Goal: Task Accomplishment & Management: Use online tool/utility

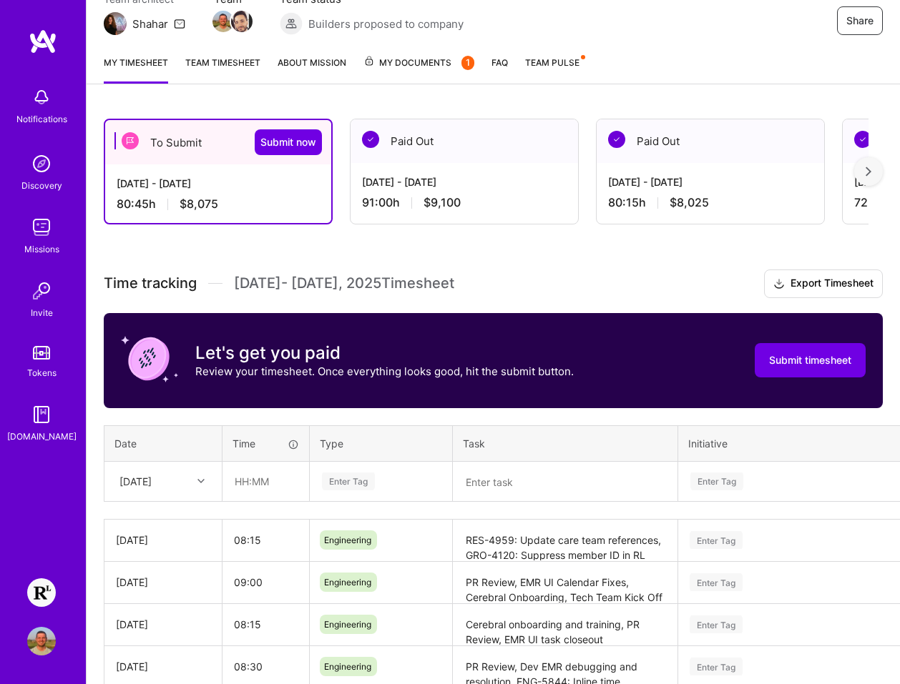
scroll to position [322, 0]
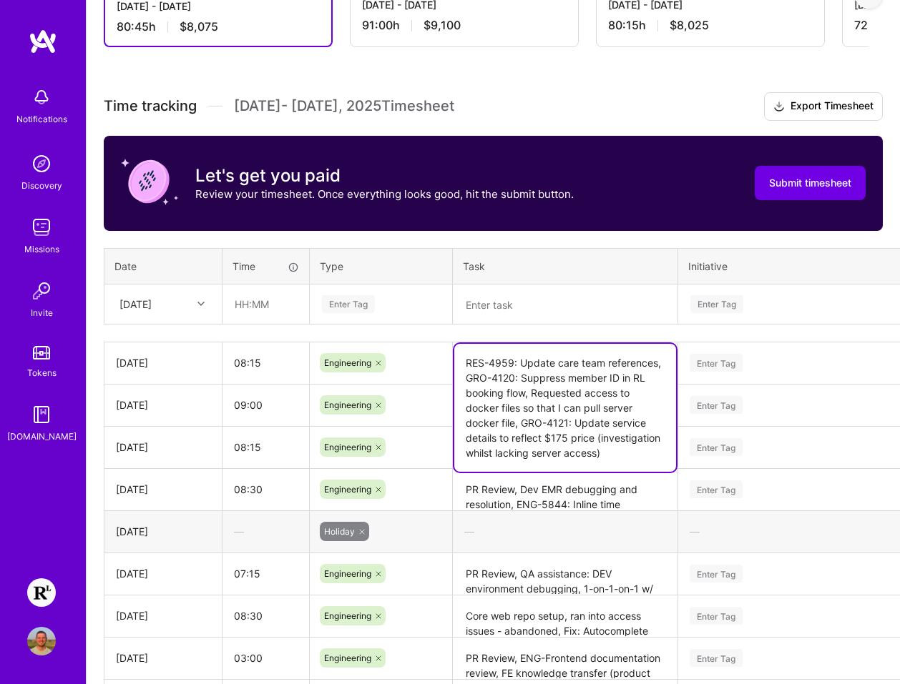
click at [566, 375] on textarea "RES-4959: Update care team references, GRO-4120: Suppress member ID in RL booki…" at bounding box center [565, 408] width 222 height 128
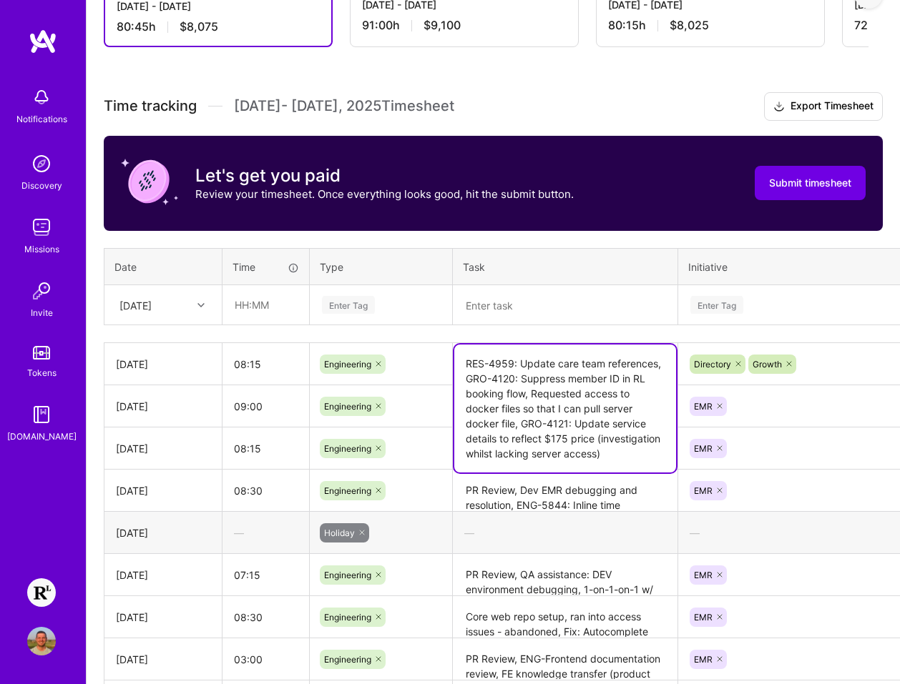
click at [624, 461] on textarea "RES-4959: Update care team references, GRO-4120: Suppress member ID in RL booki…" at bounding box center [565, 409] width 222 height 128
paste textarea "GRO-4125: Create FF for adding SP to RL booking flow."
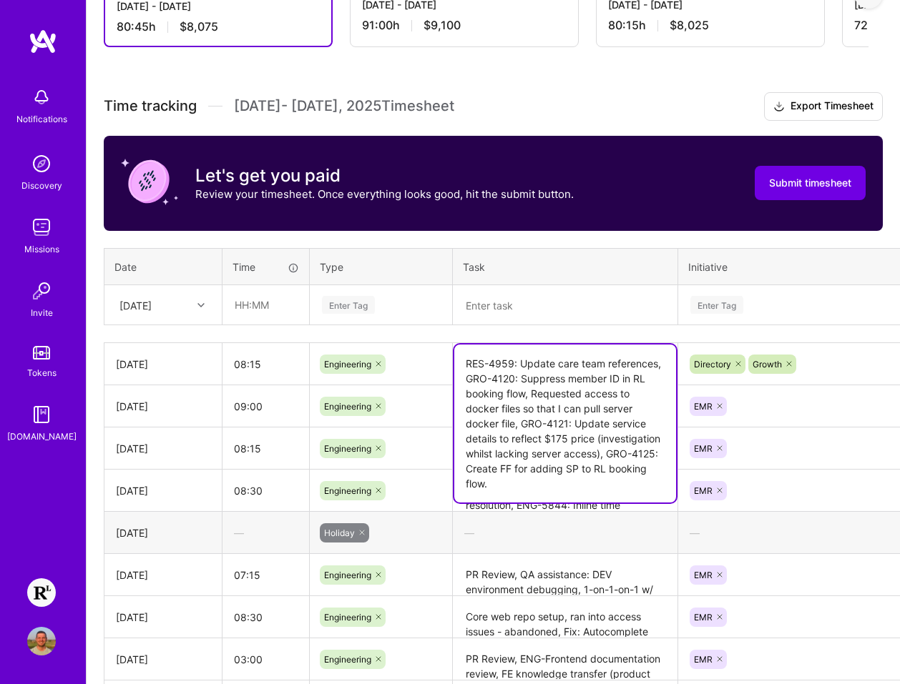
type textarea "RES-4959: Update care team references, GRO-4120: Suppress member ID in RL booki…"
click at [275, 360] on input "08:15" at bounding box center [265, 364] width 87 height 38
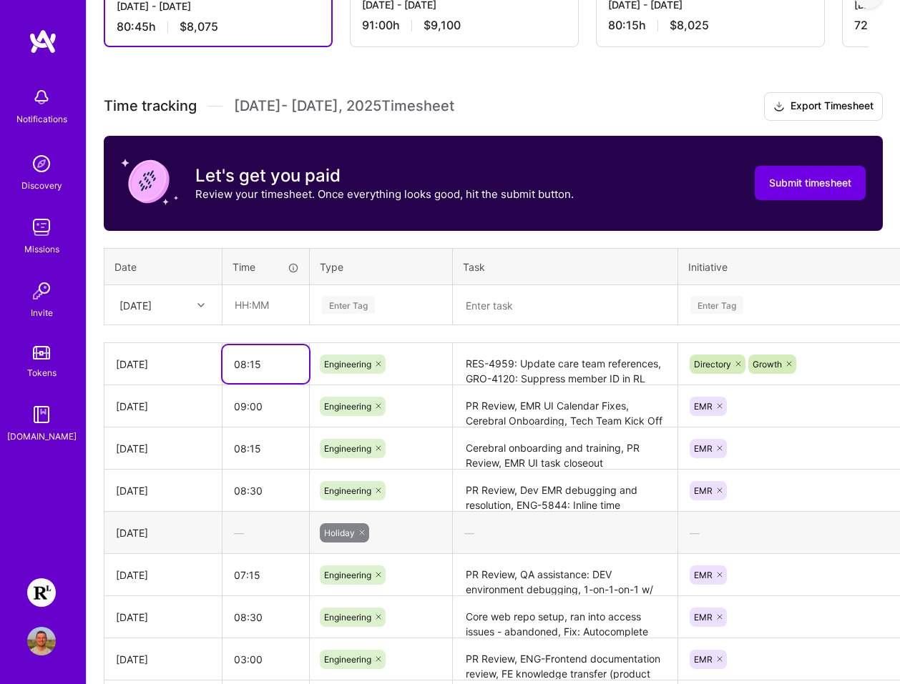
click at [272, 364] on input "08:15" at bounding box center [265, 364] width 87 height 38
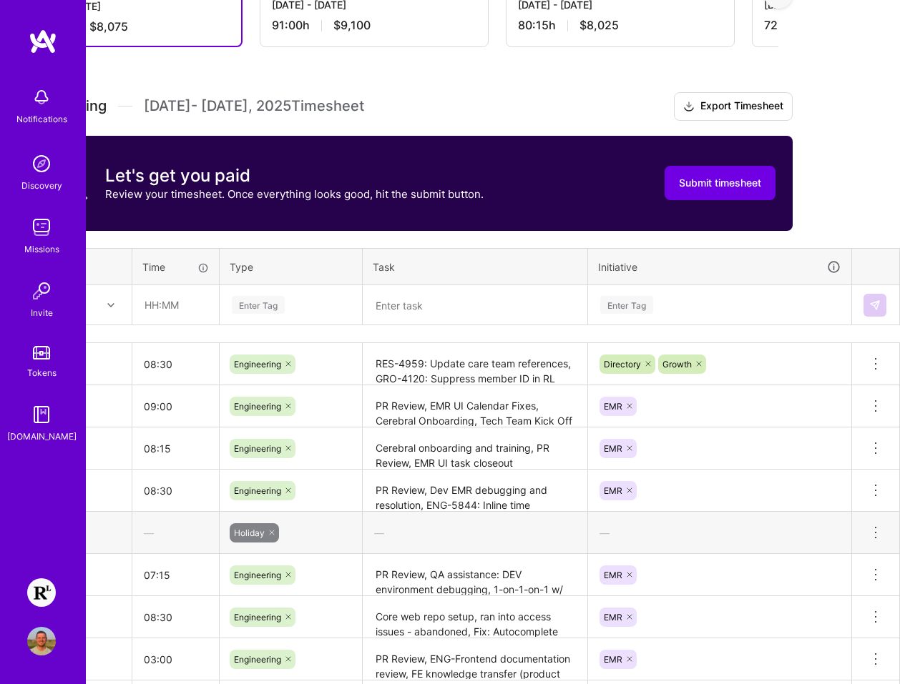
click at [800, 326] on div "To Submit Submit now [DATE] - [DATE] 80:45 h $8,075 Paid Out [DATE] - [DATE] 91…" at bounding box center [402, 420] width 813 height 992
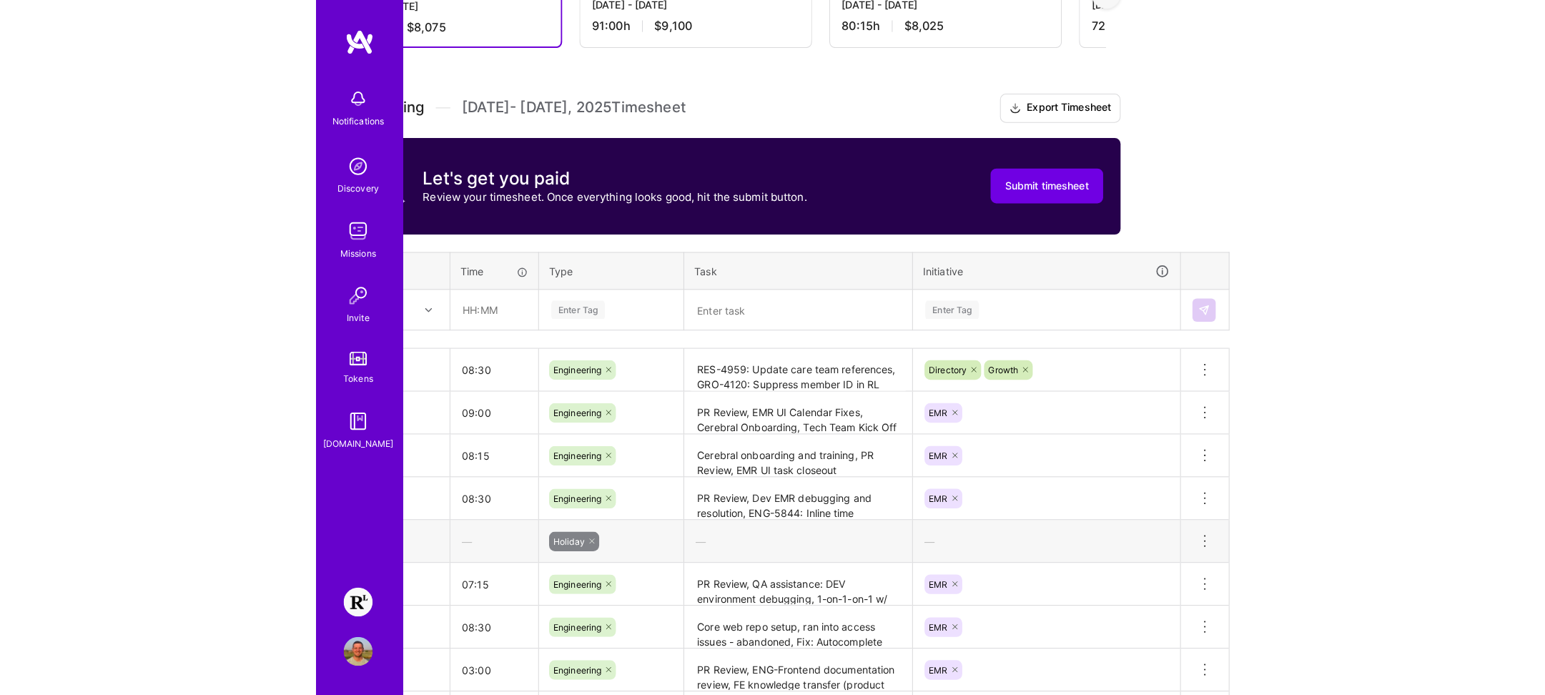
scroll to position [322, 0]
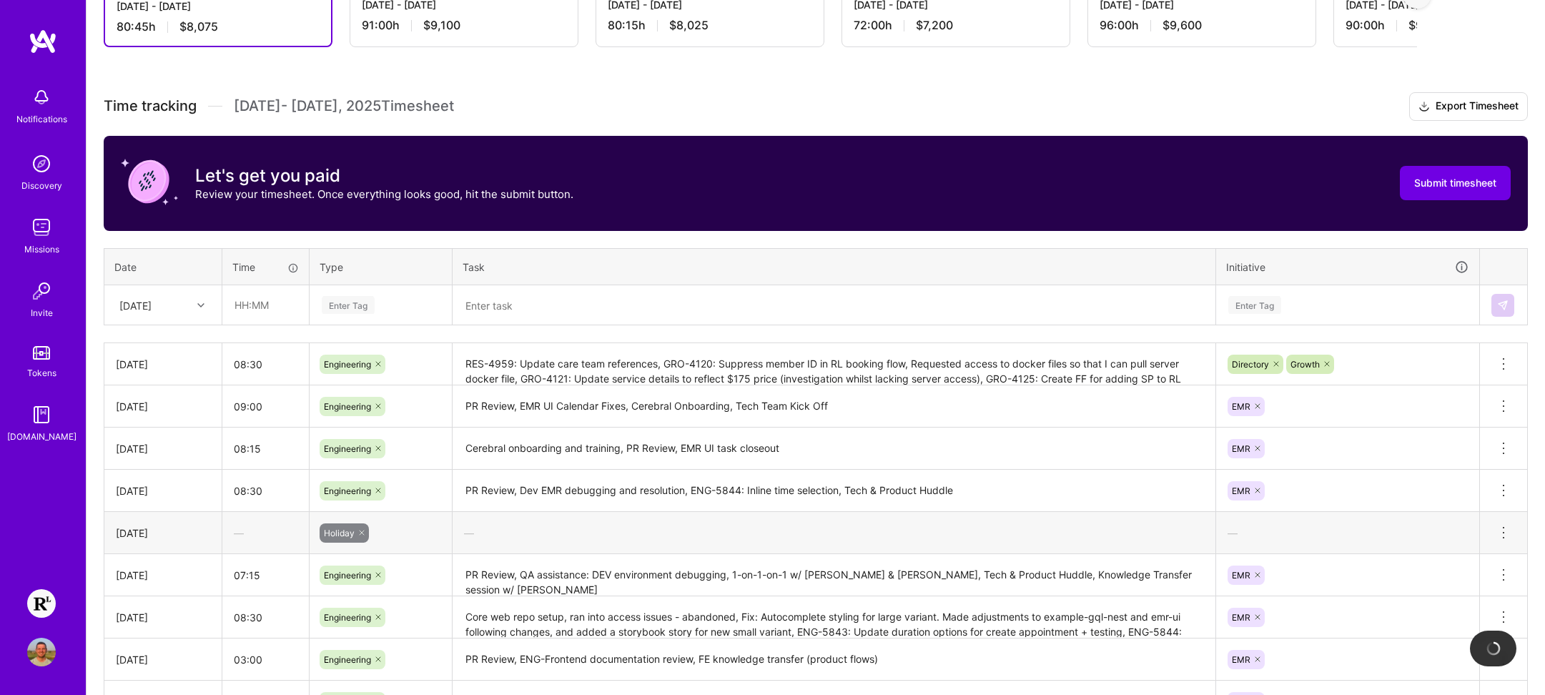
click at [910, 369] on textarea "RES-4959: Update care team references, GRO-4120: Suppress member ID in RL booki…" at bounding box center [834, 365] width 760 height 40
click at [267, 363] on input "08:30" at bounding box center [265, 364] width 87 height 38
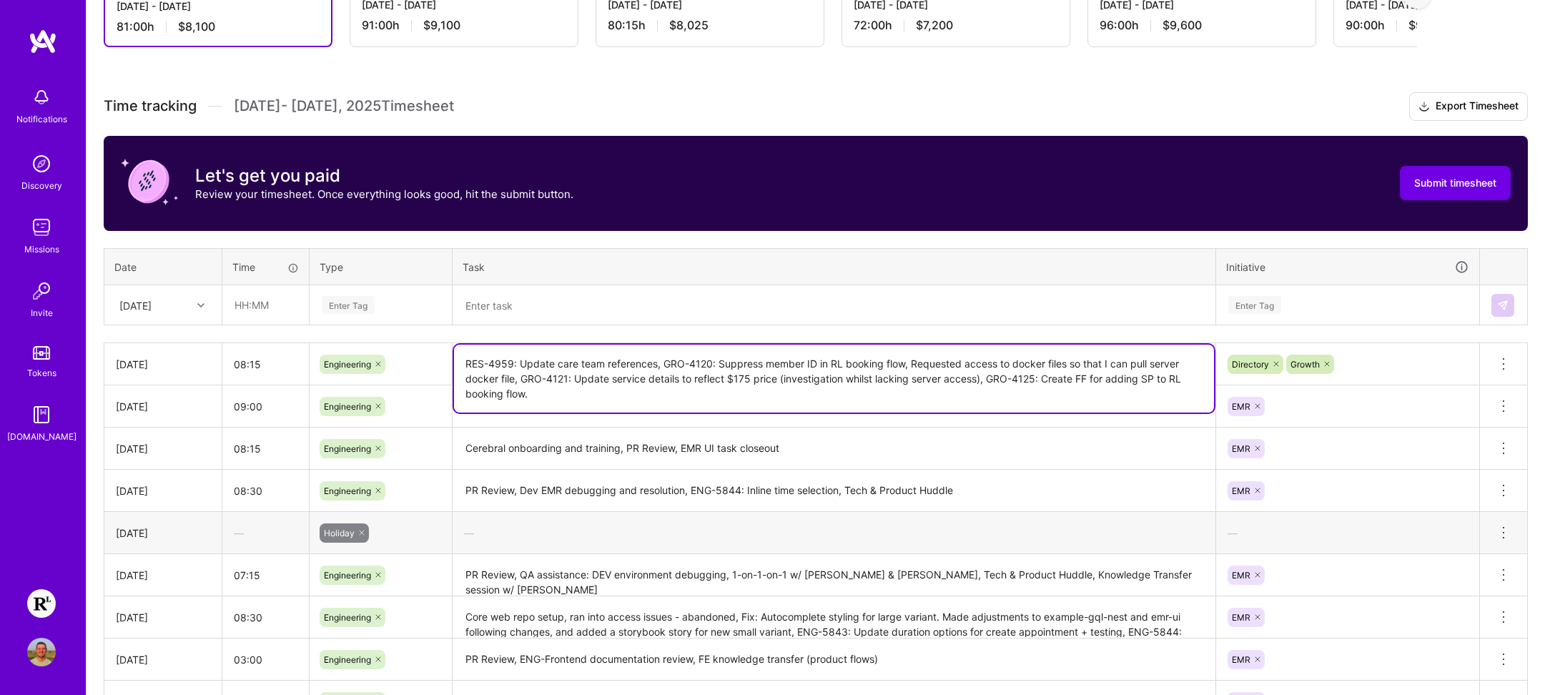
click at [596, 383] on textarea "RES-4959: Update care team references, GRO-4120: Suppress member ID in RL booki…" at bounding box center [834, 379] width 760 height 68
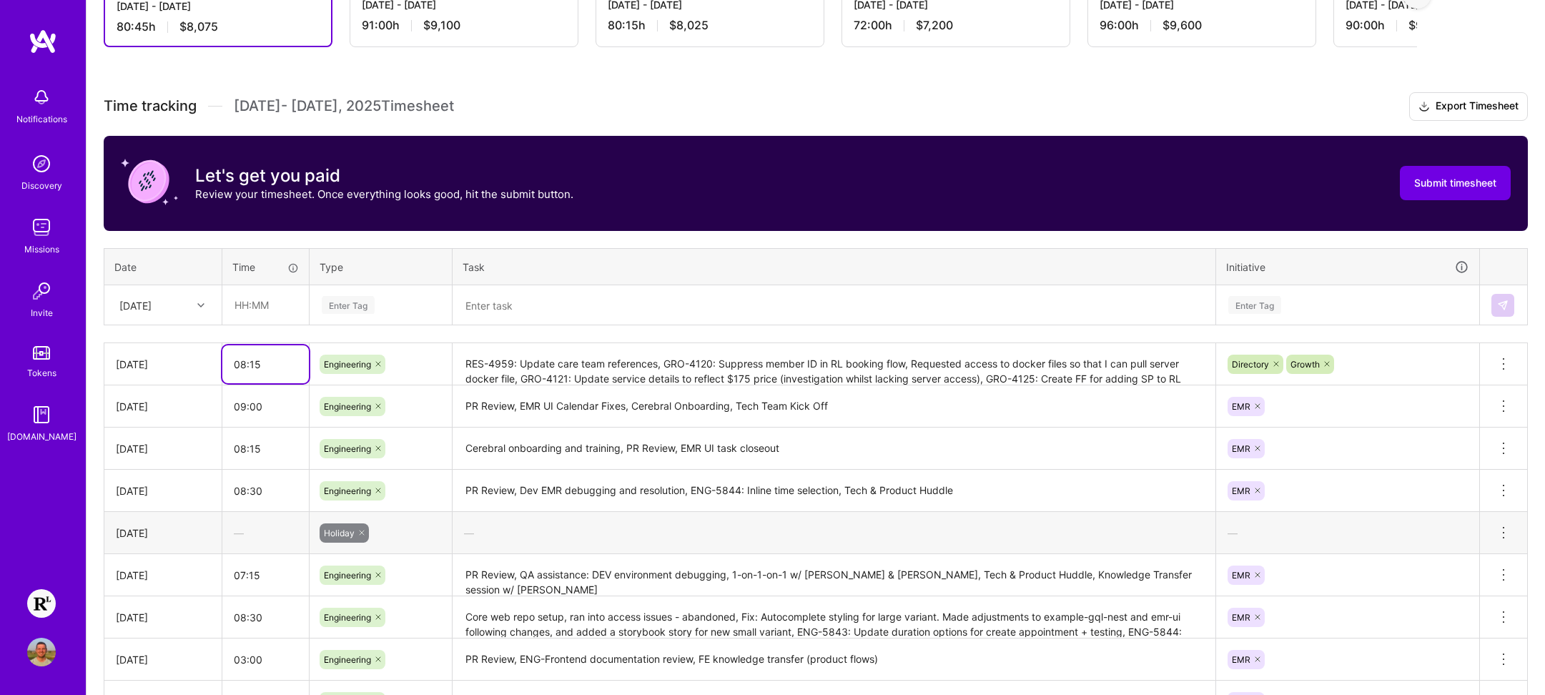
click at [277, 361] on input "08:15" at bounding box center [265, 364] width 87 height 38
type input "08:30"
click at [573, 337] on div "Time tracking [DATE] - [DATE] Timesheet Export Timesheet Let's get you paid Rev…" at bounding box center [816, 469] width 1424 height 754
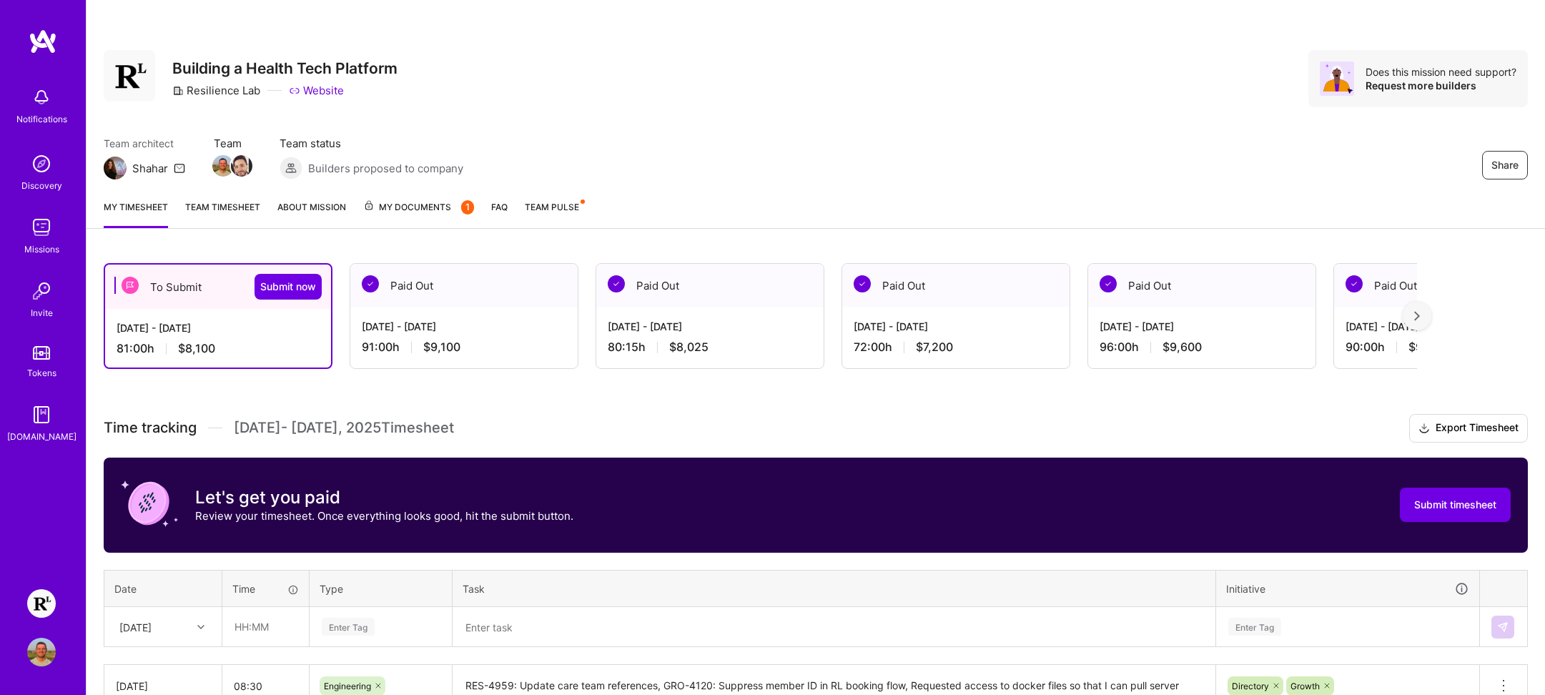
scroll to position [375, 0]
